Goal: Information Seeking & Learning: Find contact information

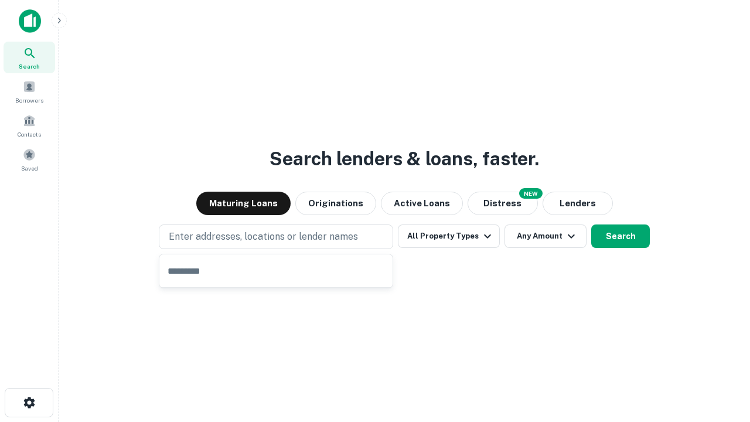
type input "**********"
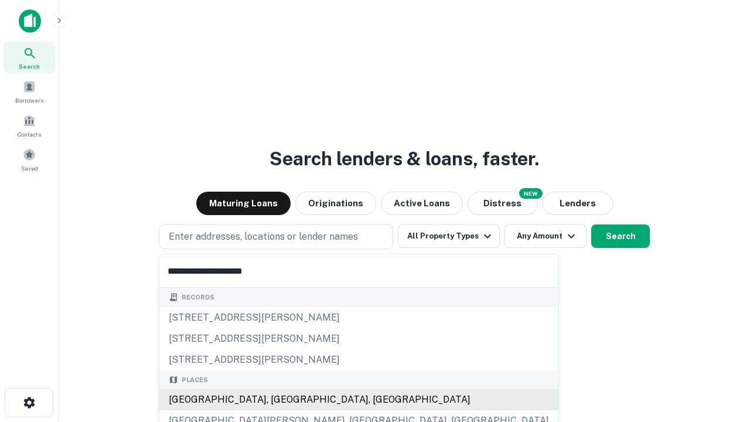
click at [280, 400] on div "Santa Monica, CA, USA" at bounding box center [358, 399] width 399 height 21
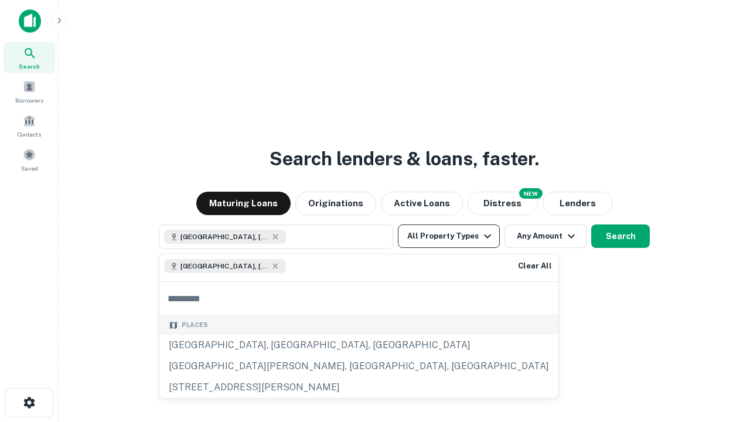
click at [449, 236] on button "All Property Types" at bounding box center [449, 235] width 102 height 23
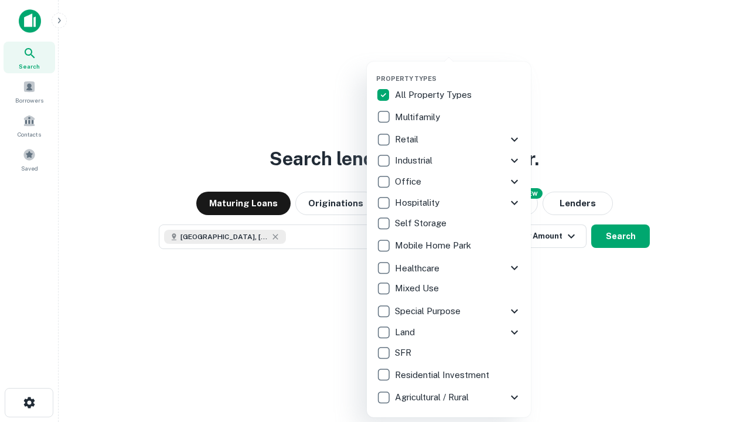
click at [458, 71] on button "button" at bounding box center [458, 71] width 164 height 1
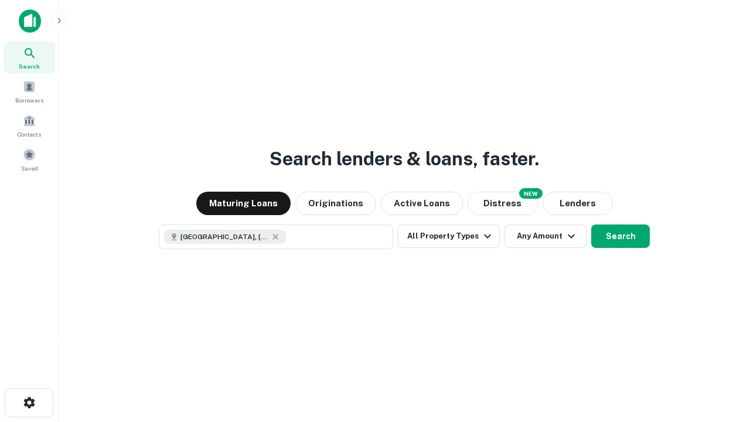
scroll to position [19, 0]
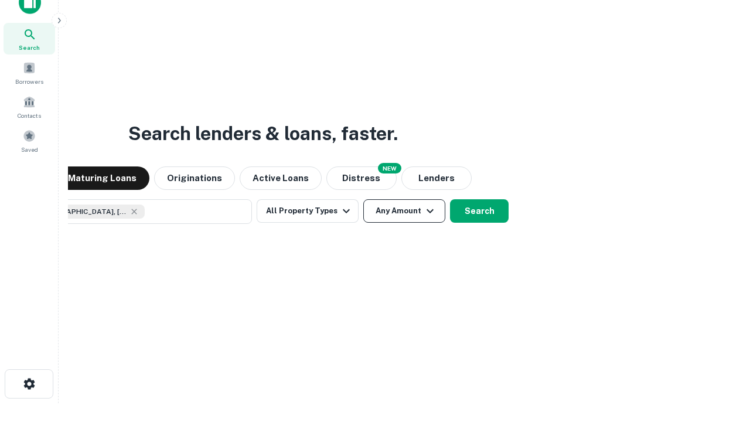
click at [363, 199] on button "Any Amount" at bounding box center [404, 210] width 82 height 23
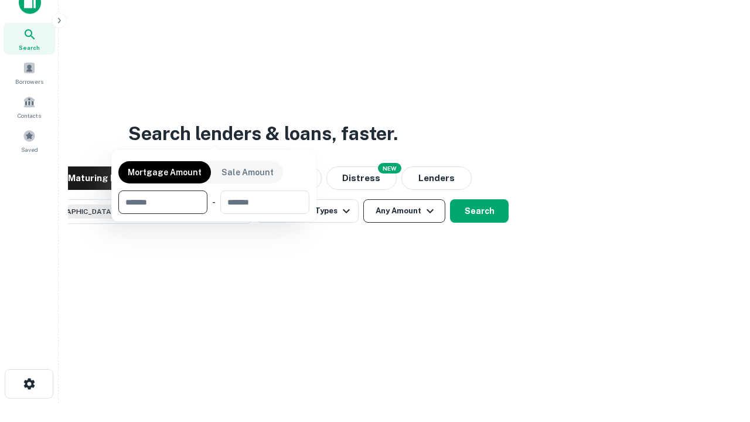
scroll to position [84, 332]
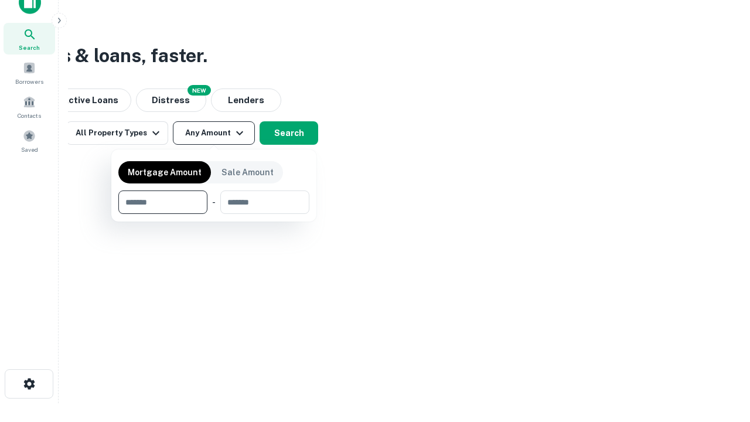
type input "*******"
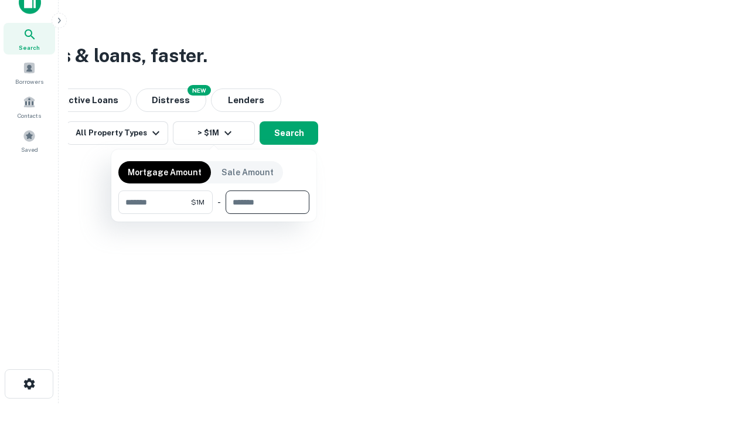
type input "*******"
click at [214, 214] on button "button" at bounding box center [213, 214] width 191 height 1
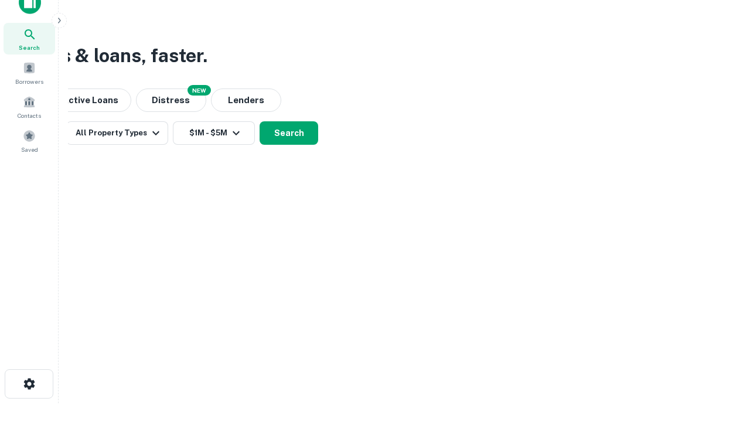
scroll to position [19, 0]
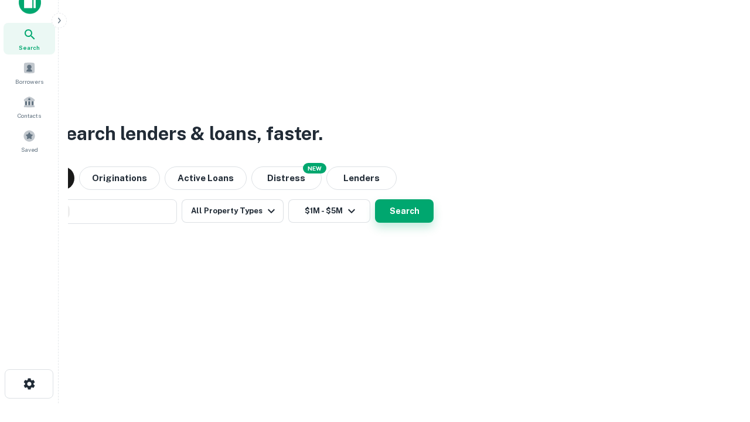
click at [375, 199] on button "Search" at bounding box center [404, 210] width 59 height 23
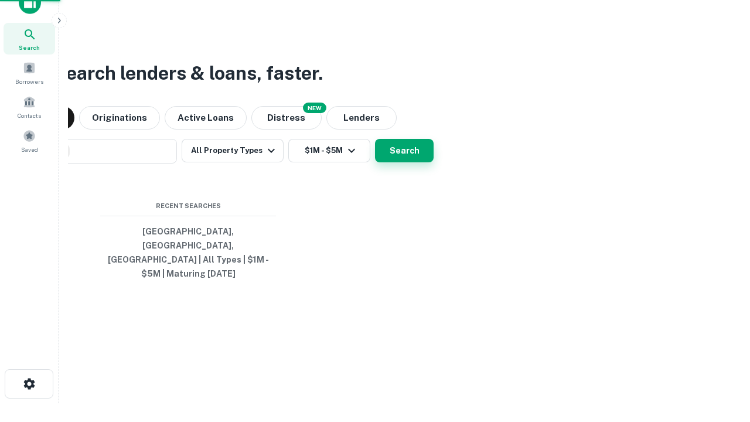
scroll to position [38, 332]
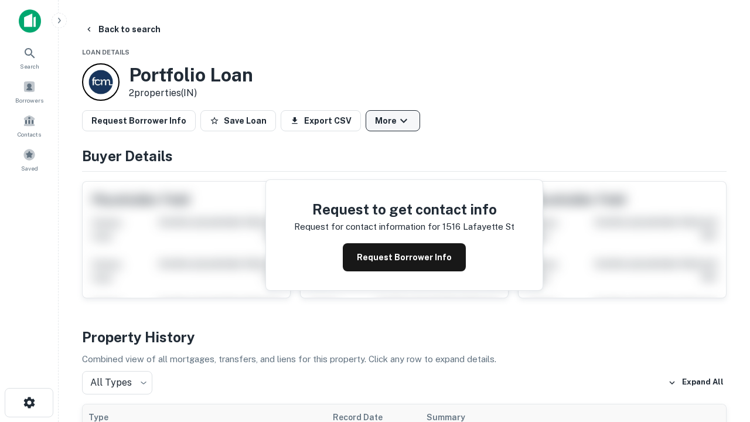
click at [392, 121] on button "More" at bounding box center [393, 120] width 54 height 21
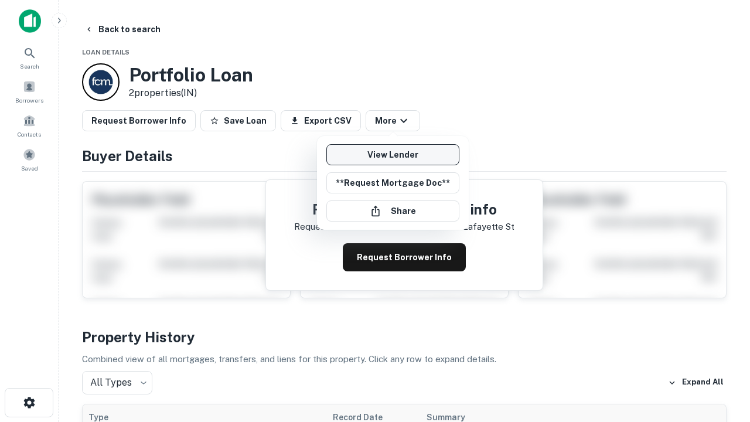
click at [392, 155] on link "View Lender" at bounding box center [392, 154] width 133 height 21
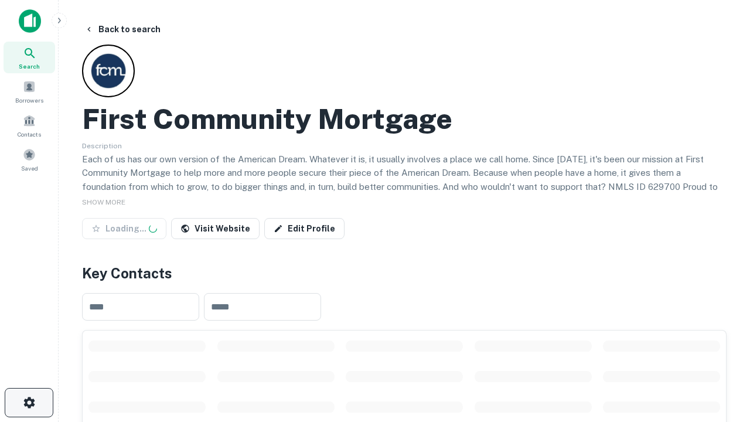
click at [29, 402] on icon "button" at bounding box center [29, 402] width 14 height 14
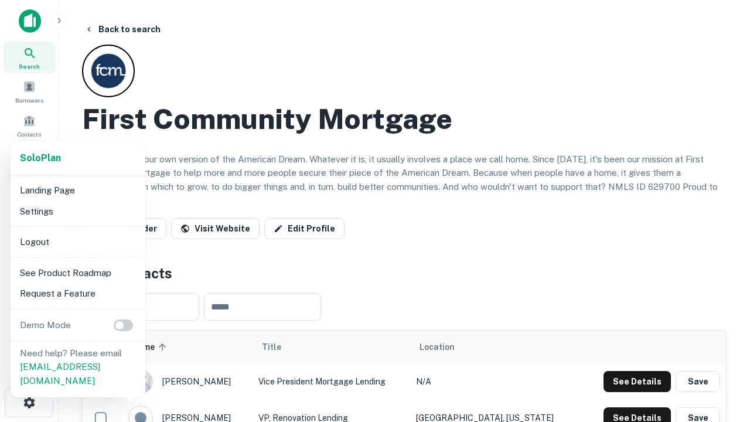
click at [77, 241] on li "Logout" at bounding box center [77, 241] width 125 height 21
